Goal: Find specific page/section: Find specific page/section

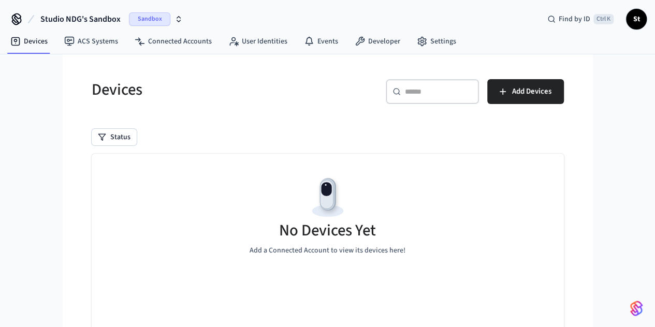
click at [152, 20] on span "Sandbox" at bounding box center [149, 18] width 41 height 13
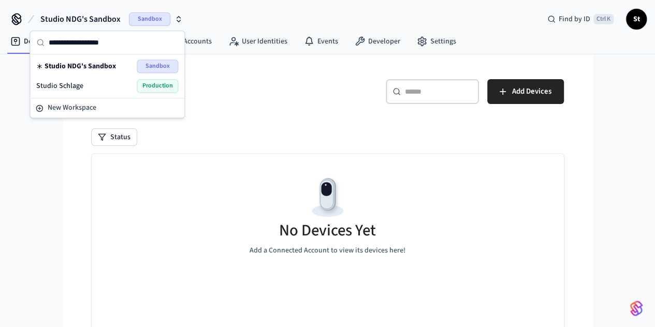
click at [83, 85] on div "Studio Schlage Production" at bounding box center [107, 85] width 142 height 13
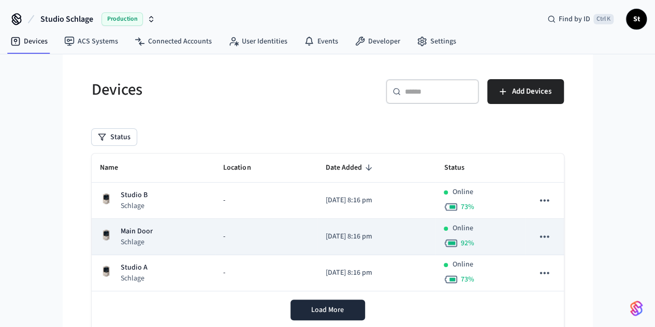
click at [252, 242] on td "-" at bounding box center [266, 237] width 102 height 36
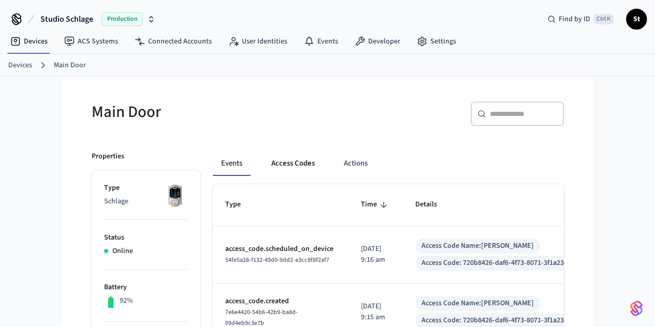
click at [265, 165] on button "Access Codes" at bounding box center [293, 163] width 60 height 25
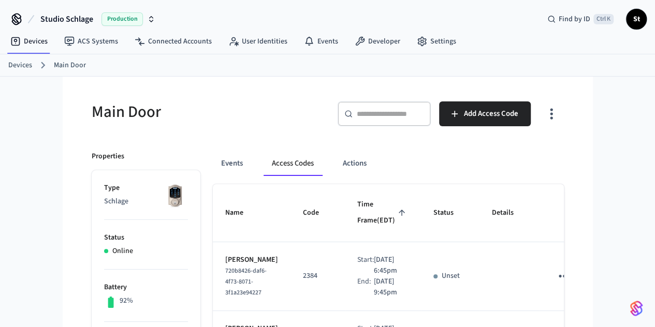
click at [23, 66] on link "Devices" at bounding box center [20, 65] width 24 height 11
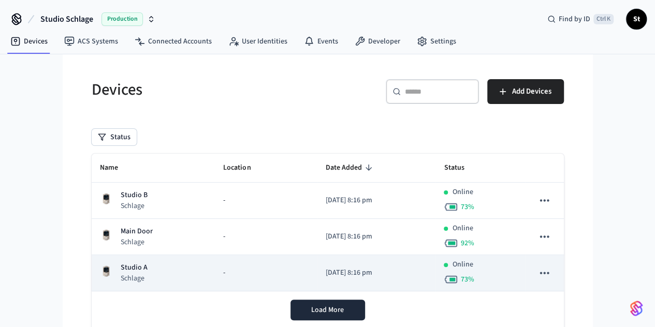
click at [120, 269] on div "Studio A Schlage" at bounding box center [153, 272] width 107 height 21
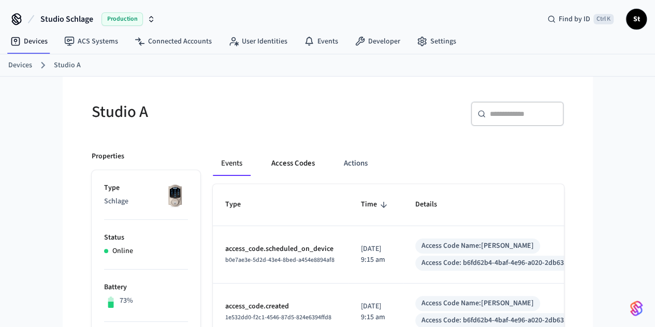
click at [263, 161] on button "Access Codes" at bounding box center [293, 163] width 60 height 25
